Goal: Navigation & Orientation: Find specific page/section

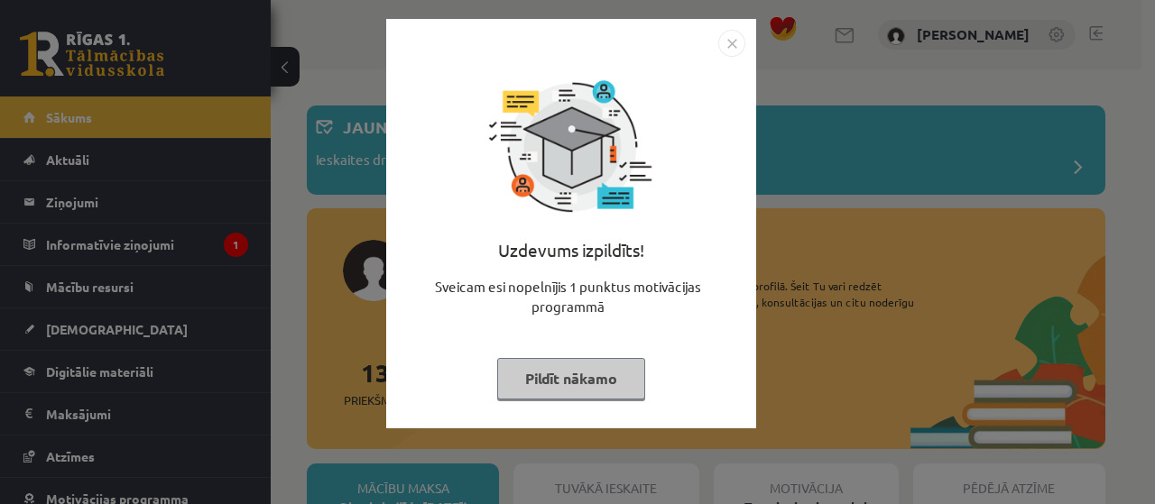
click at [725, 36] on img "Close" at bounding box center [731, 43] width 27 height 27
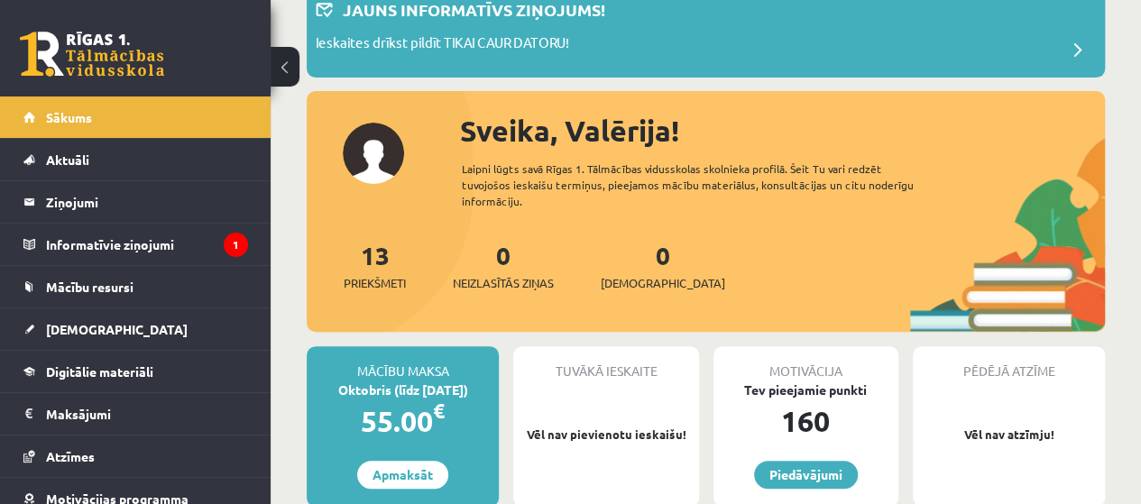
scroll to position [90, 0]
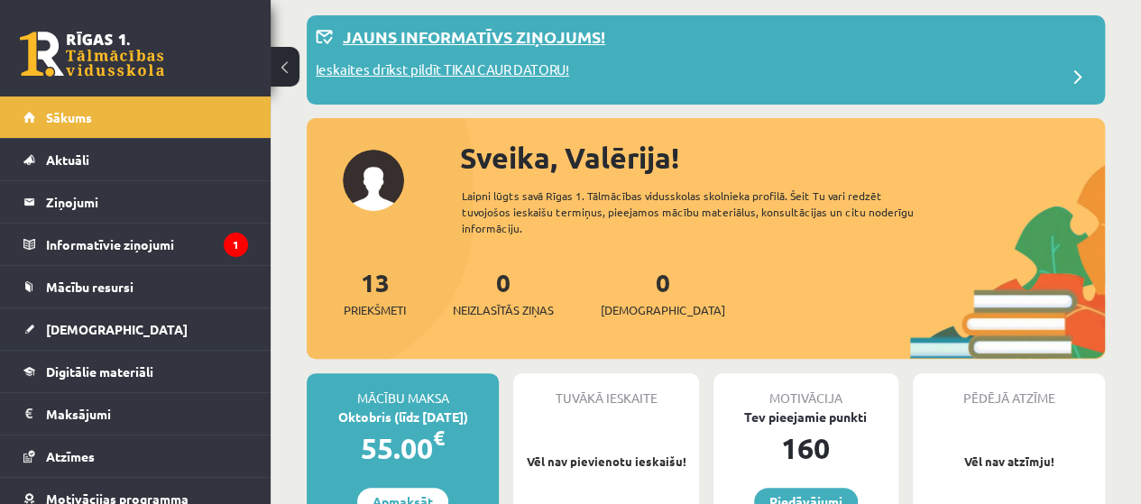
click at [512, 53] on div "Jauns informatīvs ziņojums!" at bounding box center [706, 41] width 780 height 35
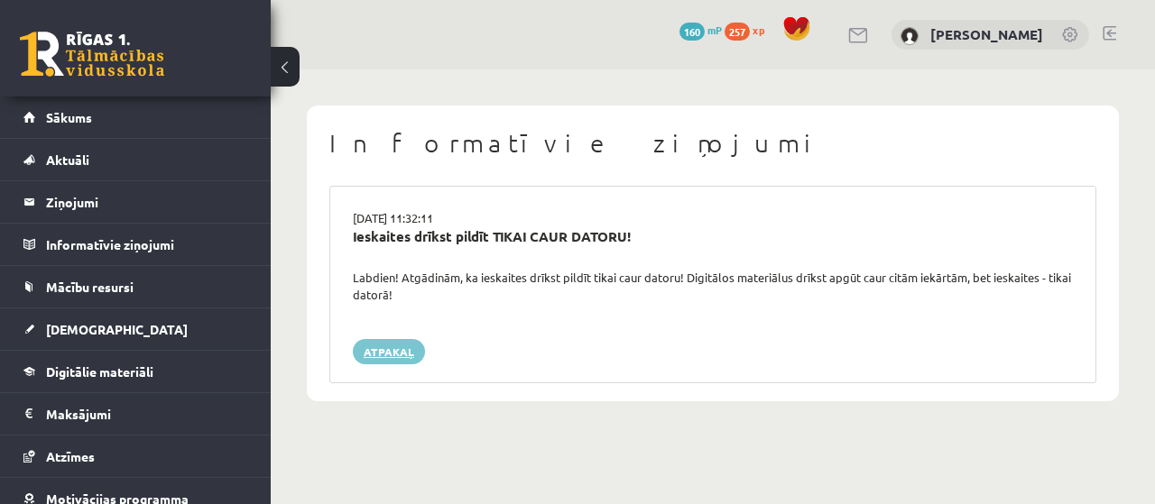
click at [388, 347] on link "Atpakaļ" at bounding box center [389, 351] width 72 height 25
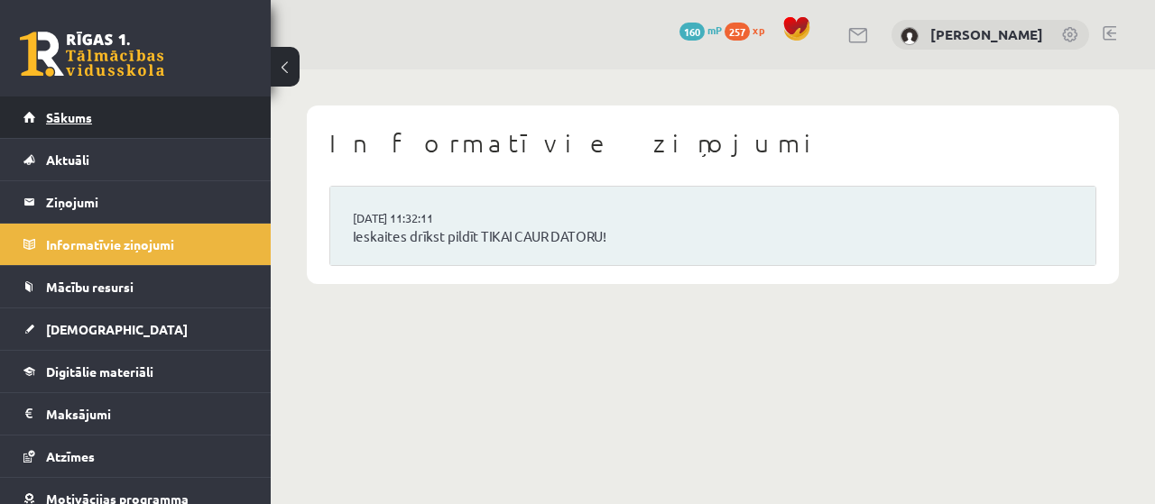
click at [74, 126] on link "Sākums" at bounding box center [135, 118] width 225 height 42
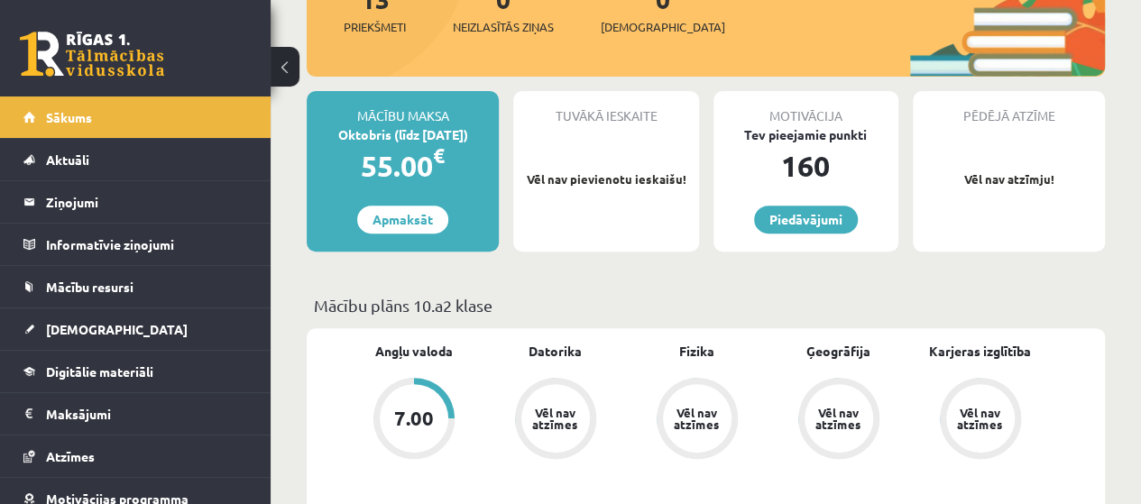
scroll to position [451, 0]
